Goal: Find specific page/section: Find specific page/section

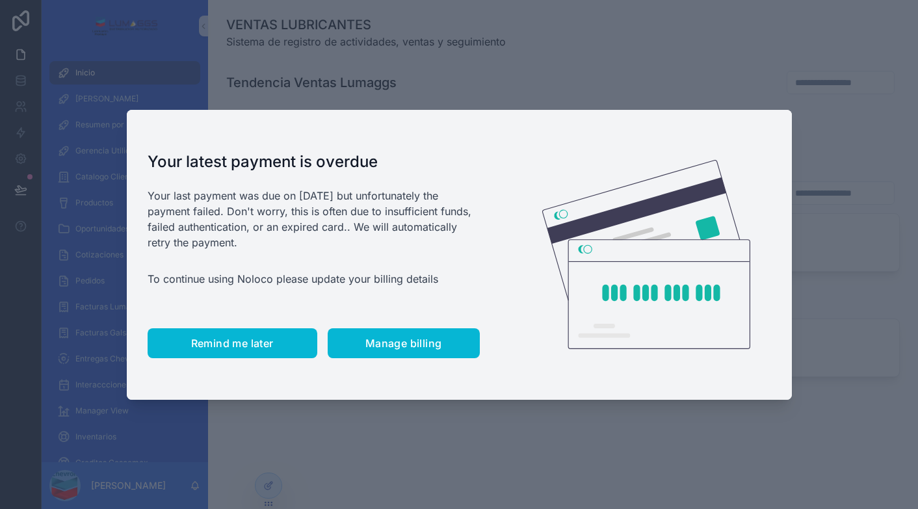
click at [226, 348] on span "Remind me later" at bounding box center [232, 343] width 83 height 13
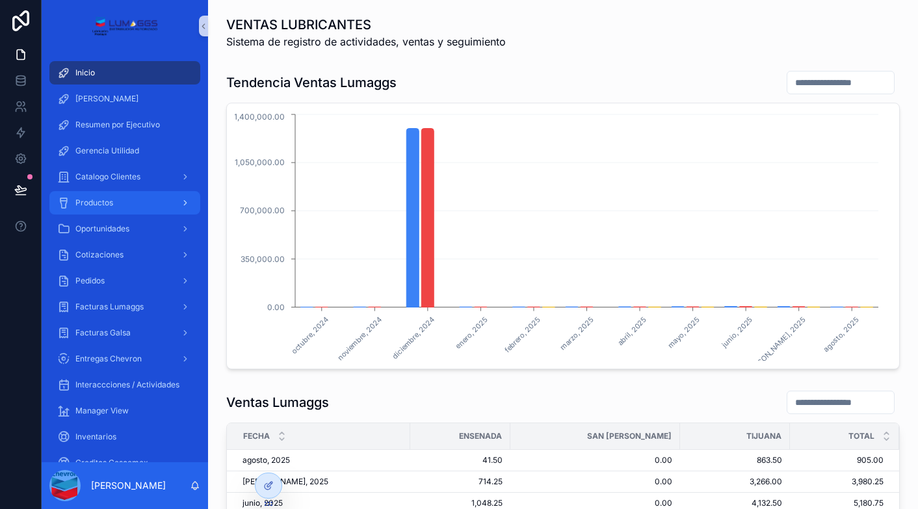
click at [124, 198] on div "Productos" at bounding box center [124, 203] width 135 height 21
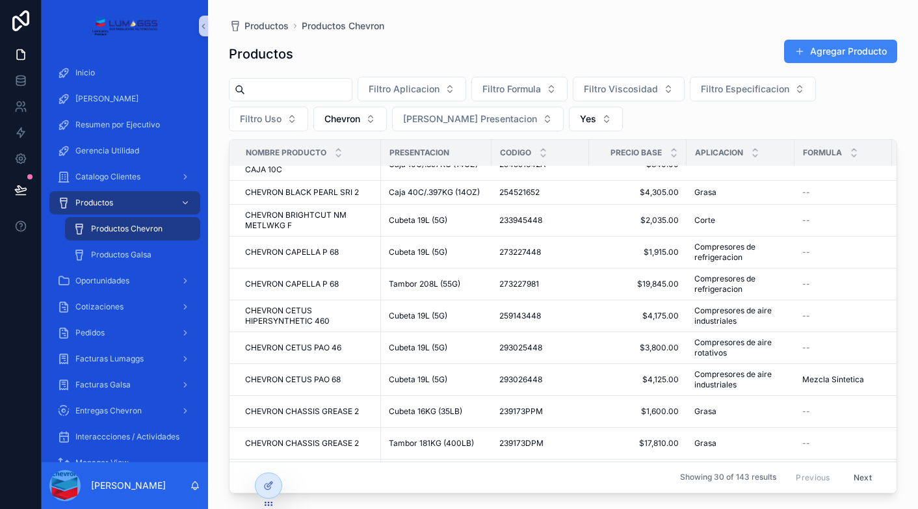
scroll to position [130, 0]
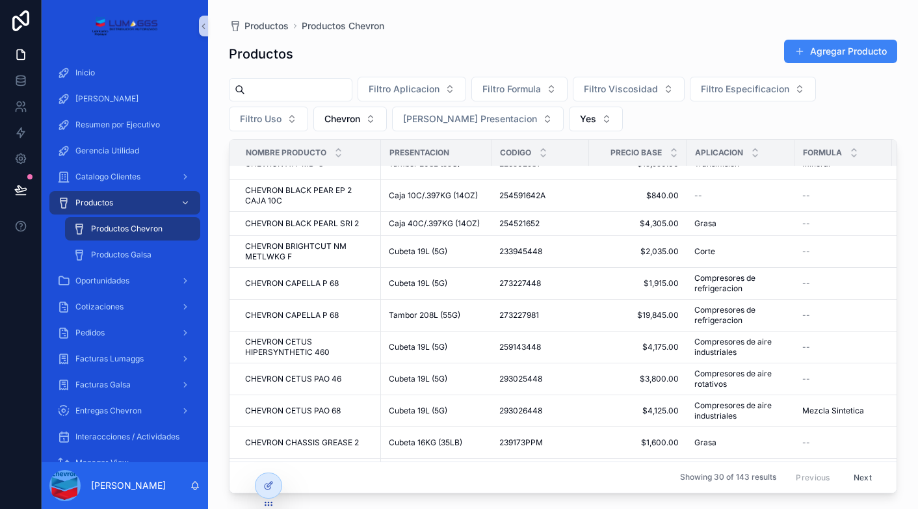
click at [286, 95] on input "scrollable content" at bounding box center [298, 90] width 107 height 18
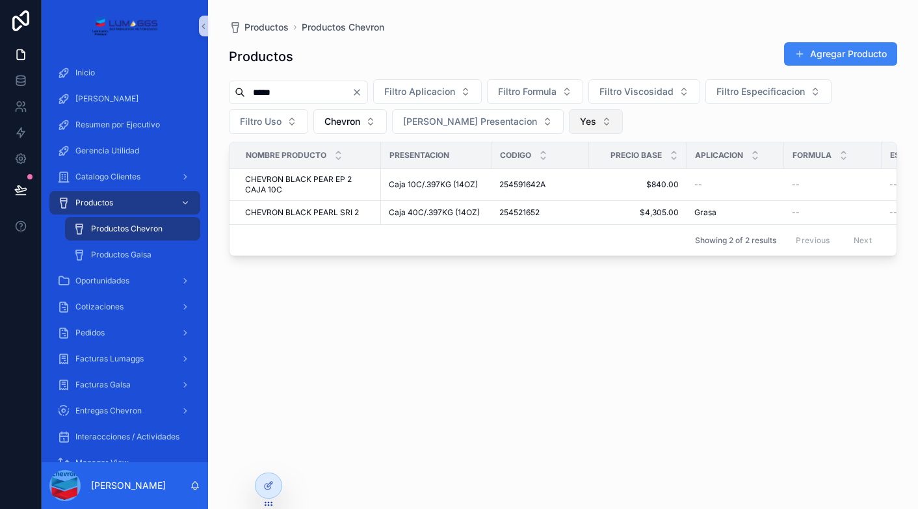
type input "*****"
click at [569, 119] on button "Yes" at bounding box center [596, 121] width 54 height 25
click at [505, 197] on div "No" at bounding box center [544, 195] width 156 height 21
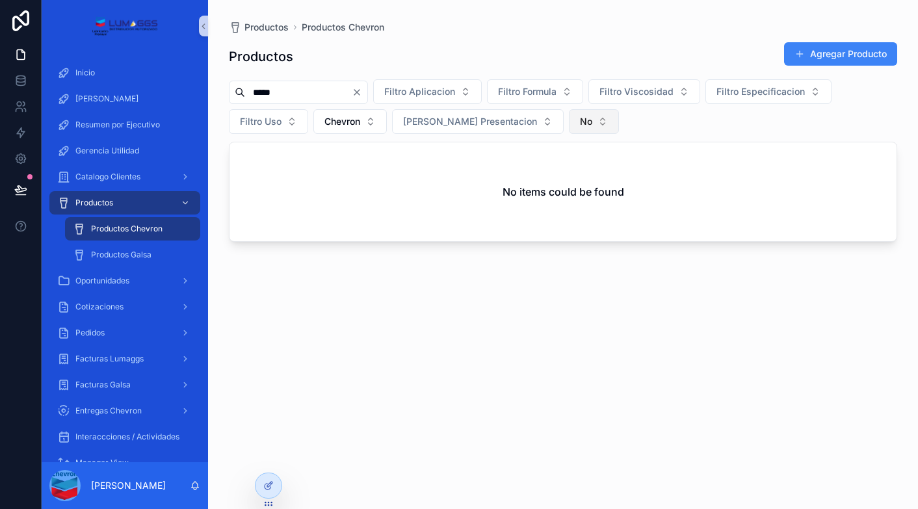
click at [569, 122] on button "No" at bounding box center [594, 121] width 50 height 25
click at [505, 215] on div "Yes" at bounding box center [542, 216] width 156 height 21
